Goal: Check status: Check status

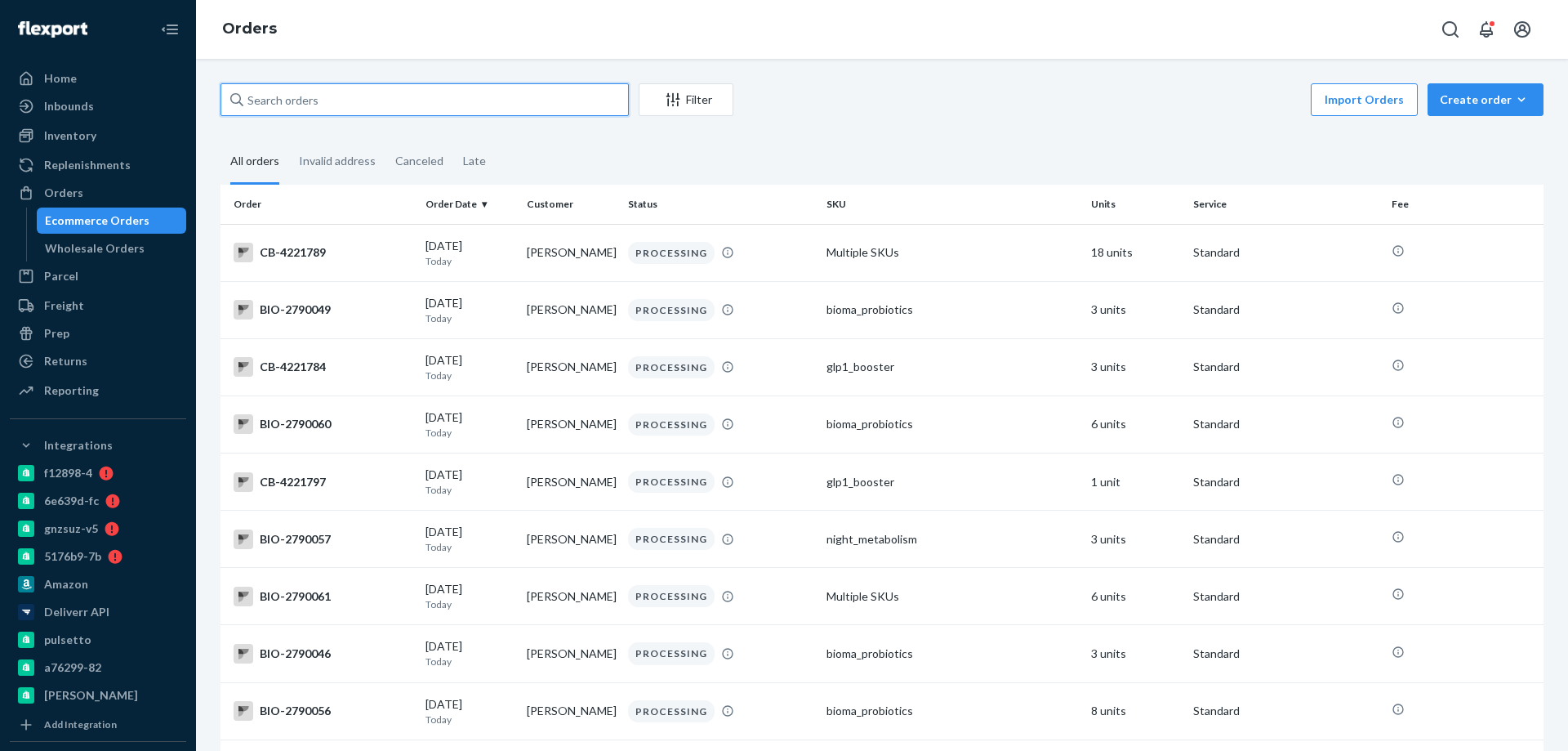
click at [263, 105] on input "text" at bounding box center [424, 99] width 409 height 32
paste input "2341039"
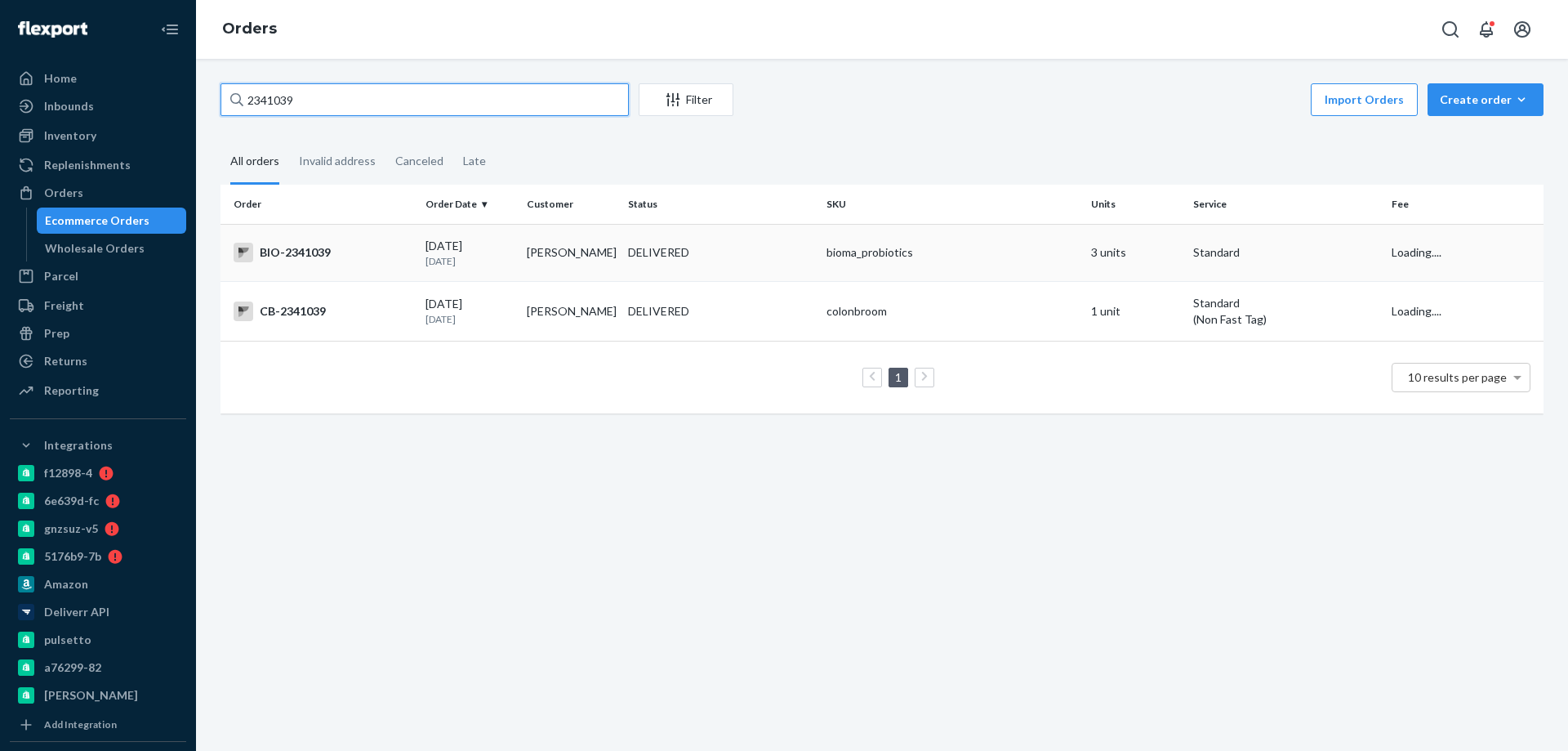
type input "2341039"
click at [362, 256] on div "BIO-2341039" at bounding box center [323, 253] width 179 height 20
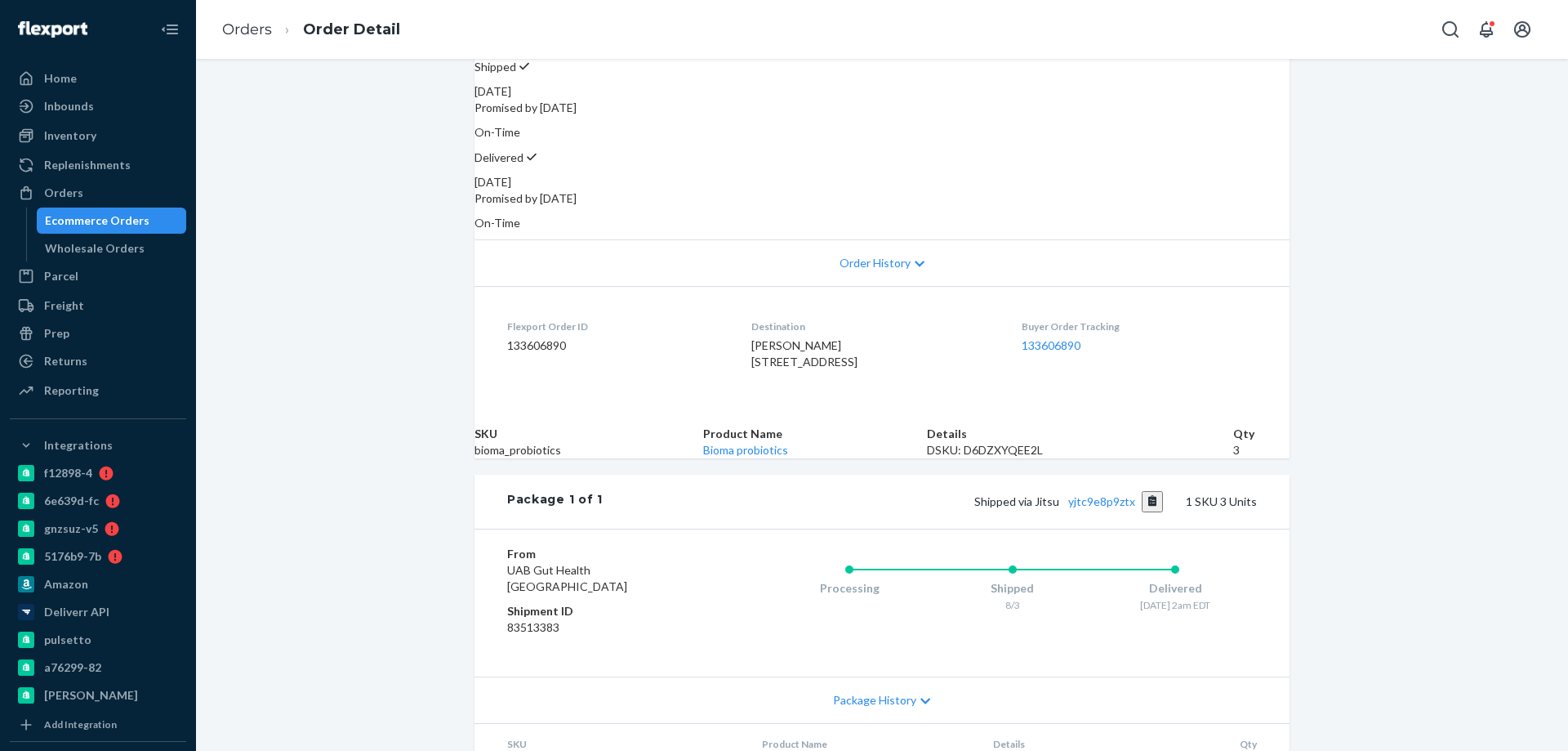
scroll to position [283, 0]
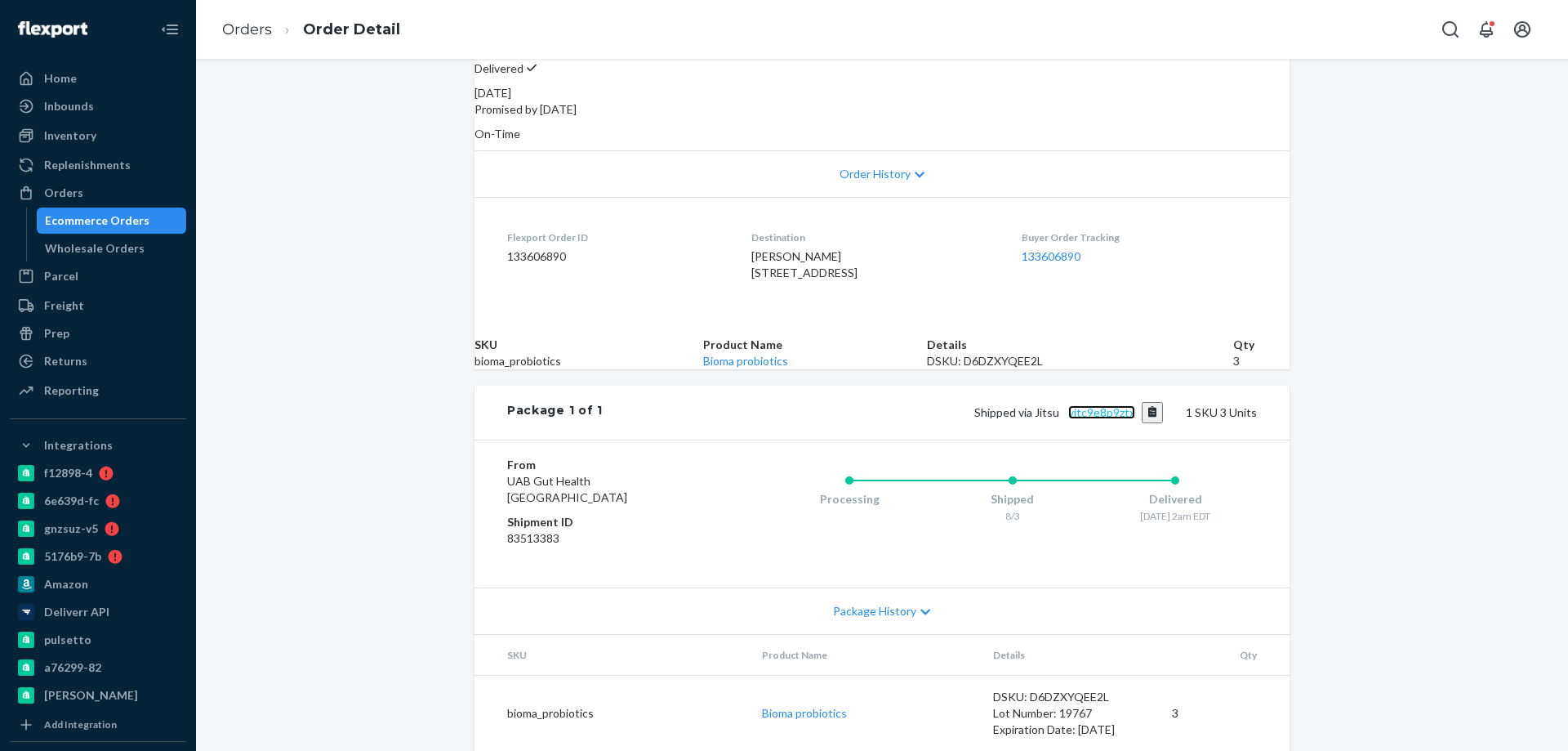
click at [1098, 419] on link "yjtc9e8p9ztx" at bounding box center [1102, 412] width 67 height 14
click at [244, 25] on link "Orders" at bounding box center [246, 30] width 50 height 18
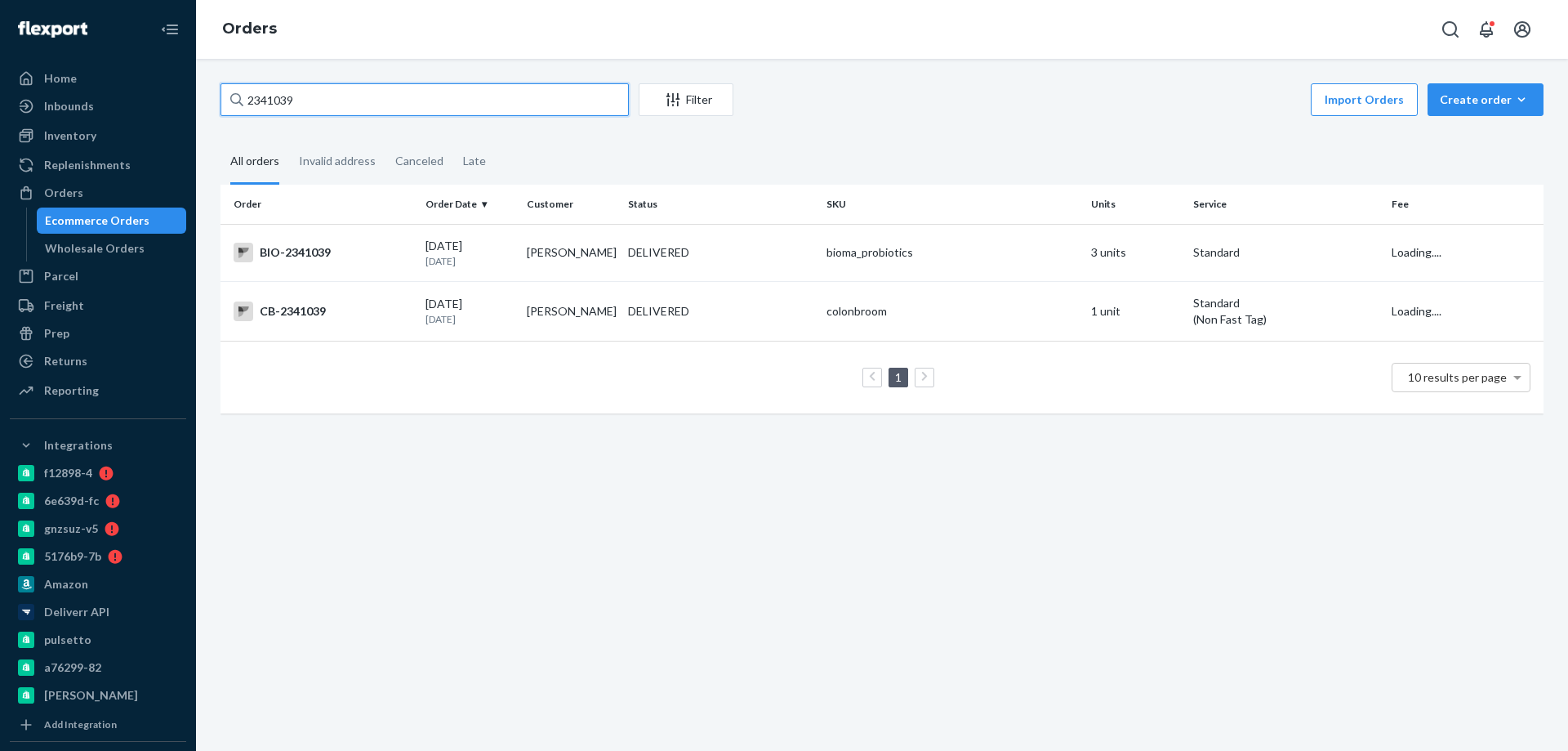
click at [279, 104] on input "2341039" at bounding box center [424, 99] width 409 height 32
paste input "[PERSON_NAME]"
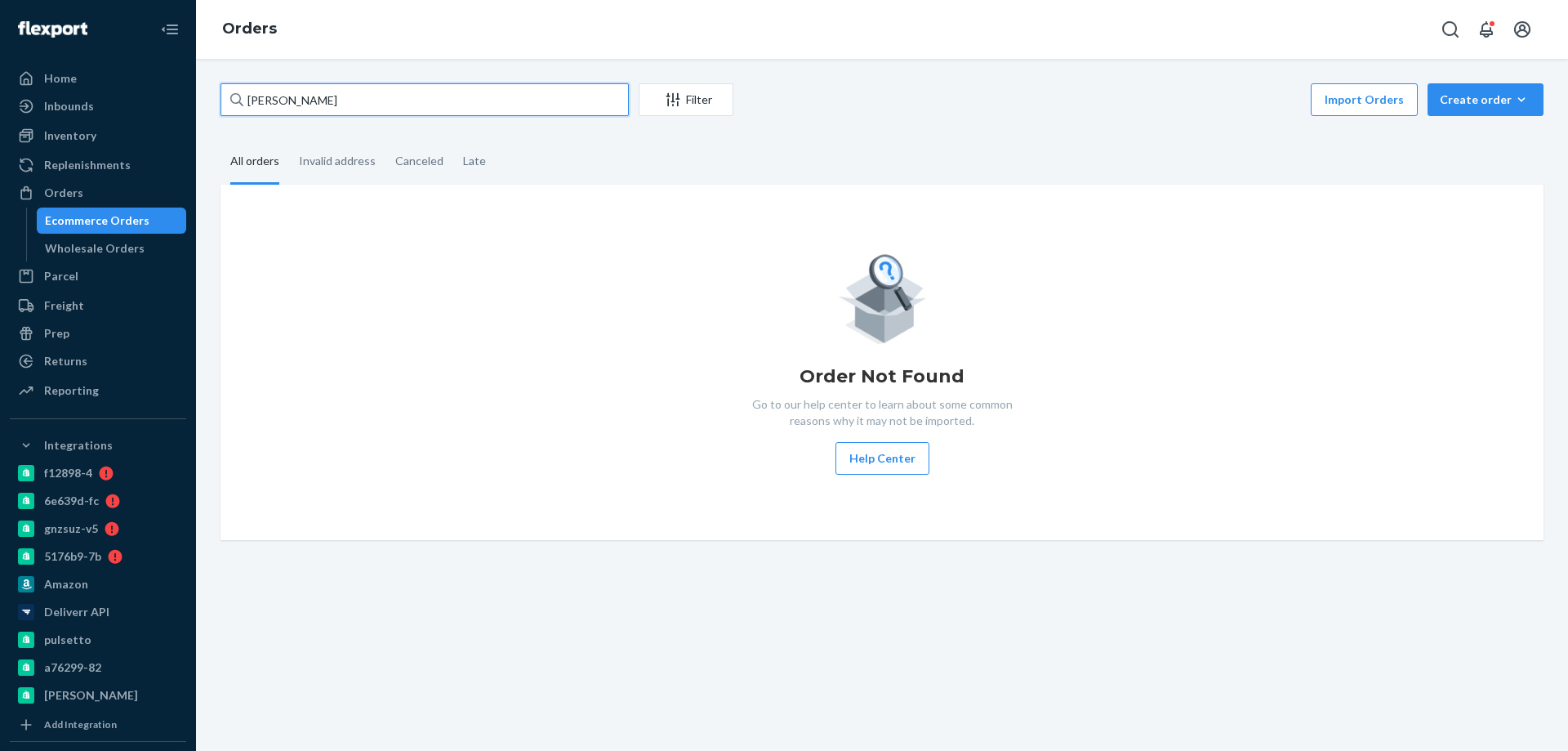
type input "[PERSON_NAME]"
